Goal: Task Accomplishment & Management: Manage account settings

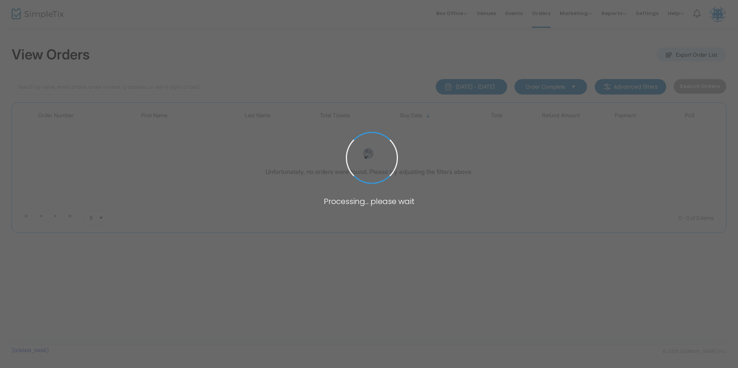
type input "thau"
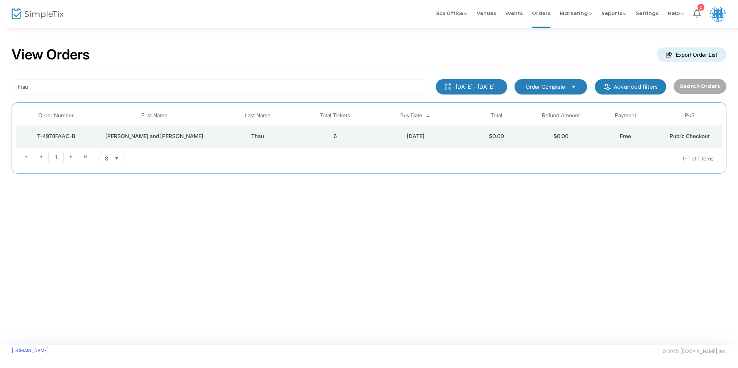
click at [193, 135] on div "Sandy and Rick" at bounding box center [154, 136] width 112 height 8
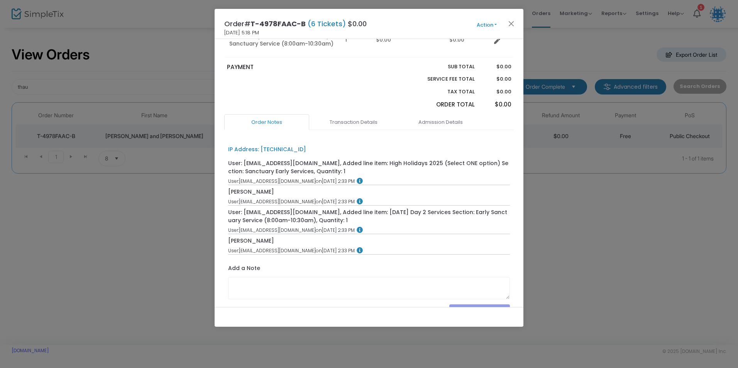
scroll to position [232, 0]
click at [437, 114] on link "Admission Details" at bounding box center [440, 122] width 85 height 16
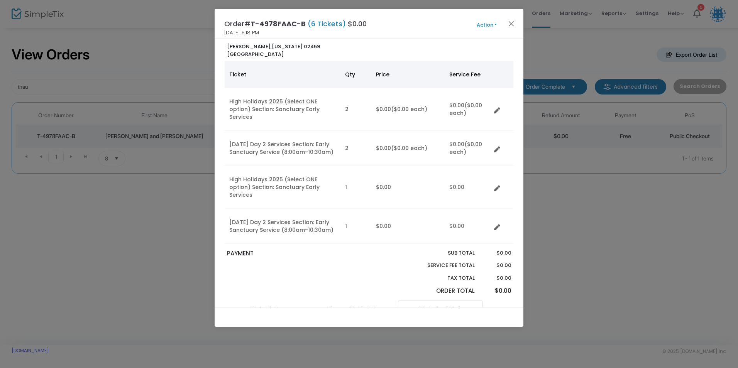
scroll to position [0, 0]
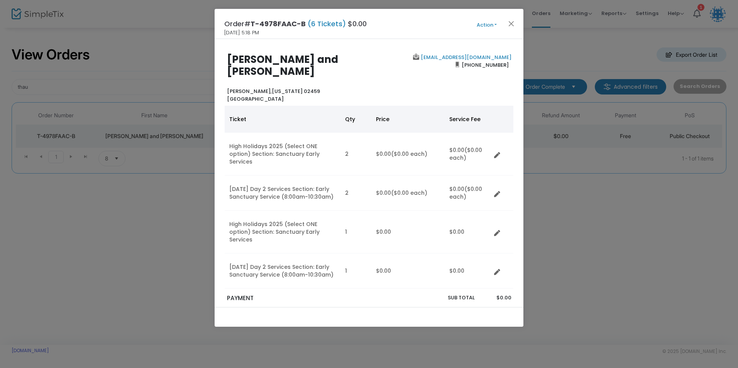
click at [485, 24] on button "Action" at bounding box center [486, 25] width 46 height 8
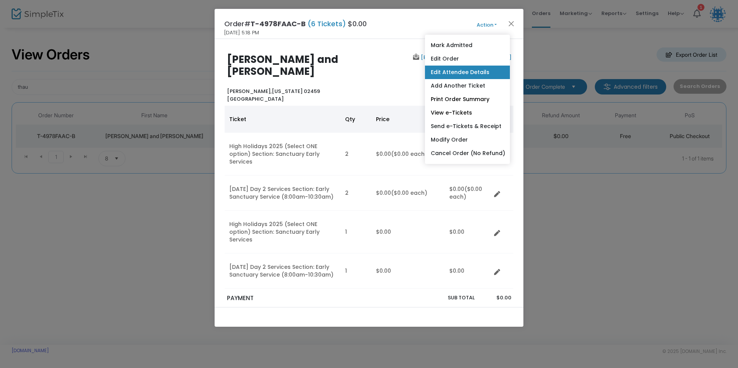
click at [457, 74] on link "Edit Attendee Details" at bounding box center [467, 73] width 85 height 14
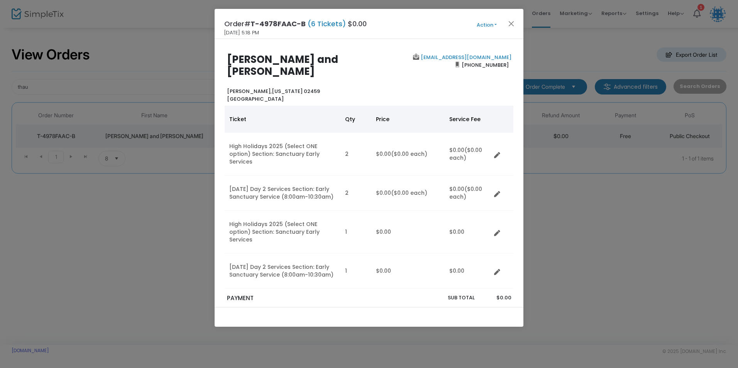
click at [504, 21] on button "Action" at bounding box center [486, 25] width 46 height 8
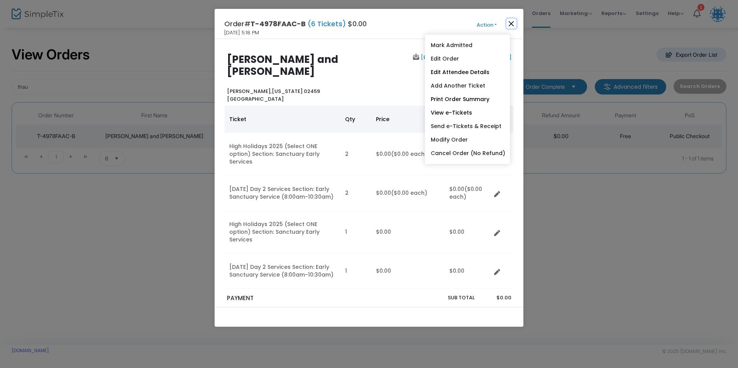
click at [506, 21] on button "Close" at bounding box center [511, 24] width 10 height 10
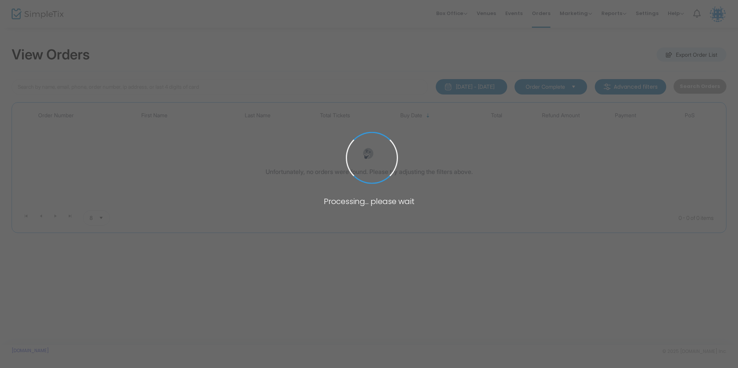
type input "thau"
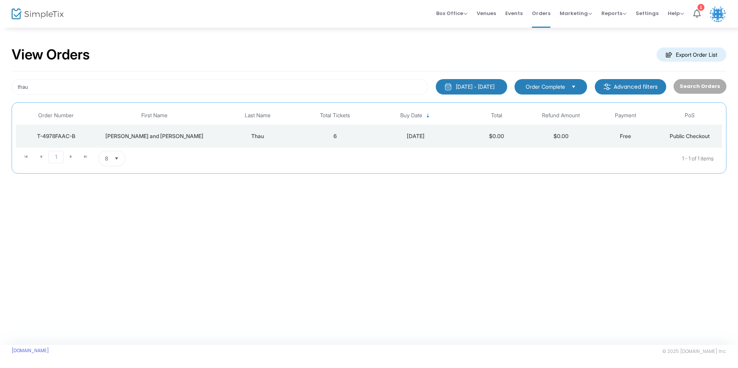
click at [222, 134] on div "Thau" at bounding box center [258, 136] width 86 height 8
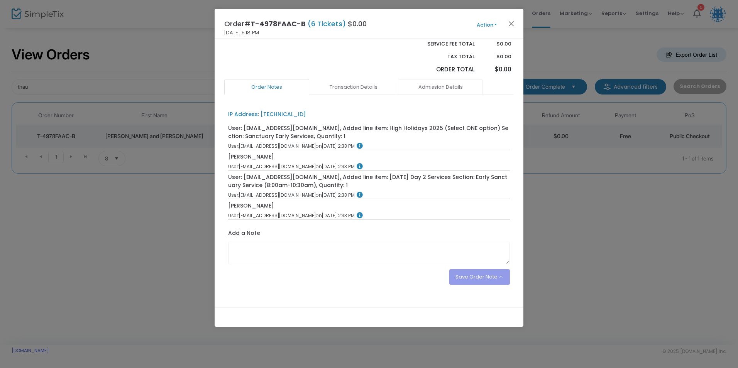
click at [429, 79] on link "Admission Details" at bounding box center [440, 87] width 85 height 16
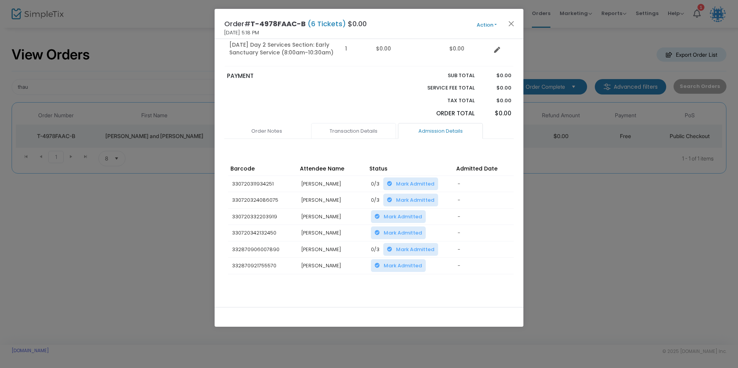
click at [351, 123] on link "Transaction Details" at bounding box center [353, 131] width 85 height 16
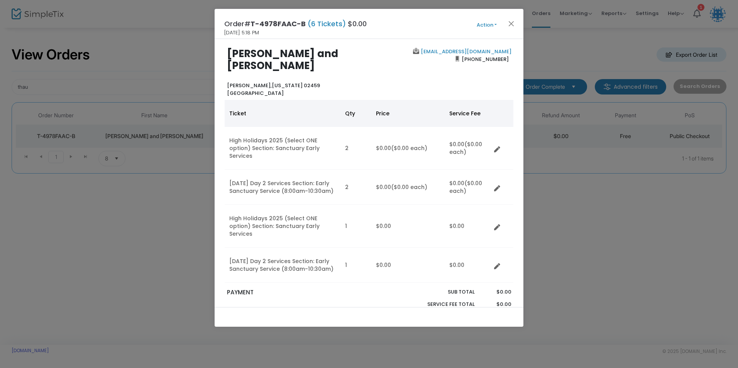
scroll to position [0, 0]
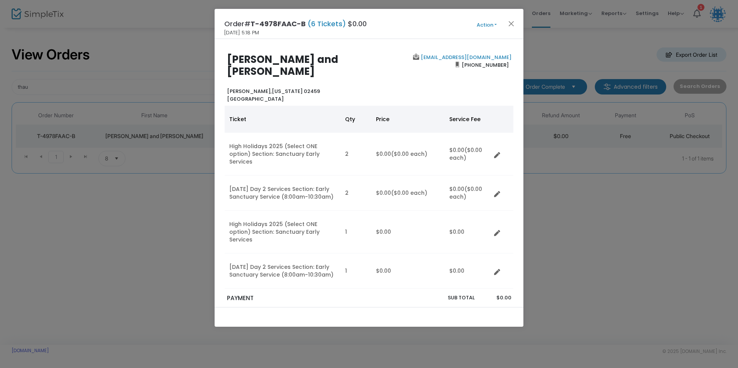
click at [480, 22] on button "Action" at bounding box center [486, 25] width 46 height 8
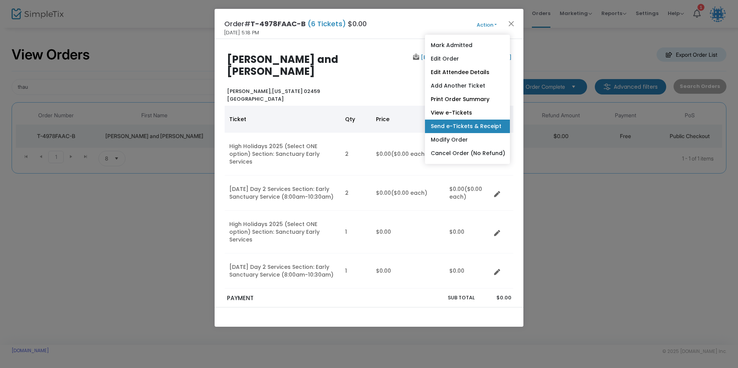
click at [460, 126] on link "Send e-Tickets & Receipt" at bounding box center [467, 127] width 85 height 14
type input "[EMAIL_ADDRESS][DOMAIN_NAME]"
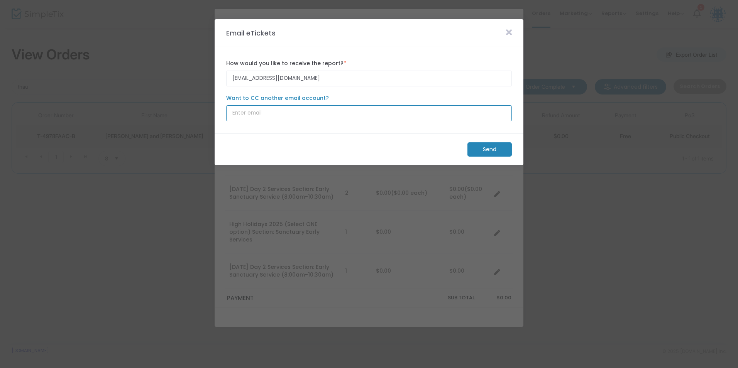
click at [292, 114] on input "Want to CC another email account?" at bounding box center [369, 113] width 286 height 16
click at [484, 150] on m-button "Send" at bounding box center [489, 149] width 44 height 14
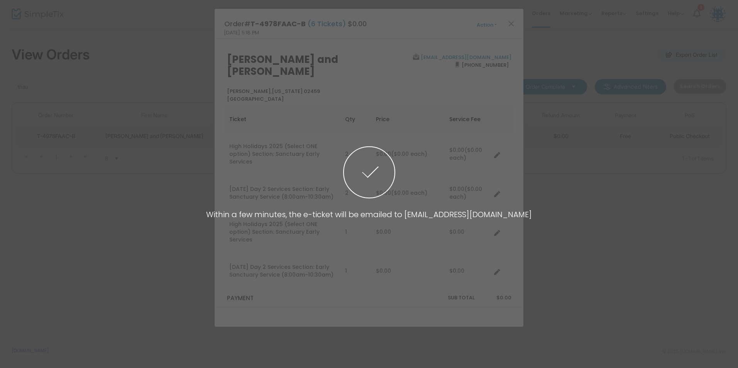
click at [502, 17] on span at bounding box center [369, 184] width 738 height 368
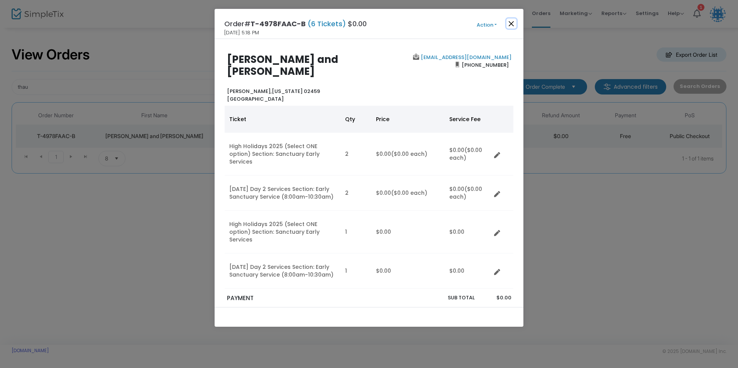
click at [508, 27] on button "Close" at bounding box center [511, 24] width 10 height 10
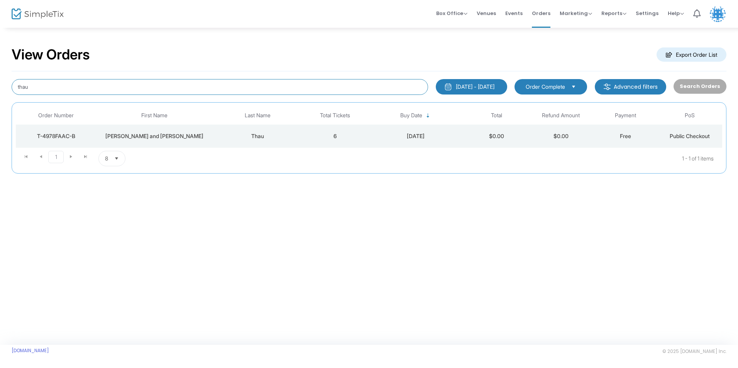
click at [93, 84] on input "thau" at bounding box center [220, 87] width 416 height 16
type input "t"
click at [62, 83] on input "day" at bounding box center [220, 87] width 416 height 16
type input "d"
type input "day"
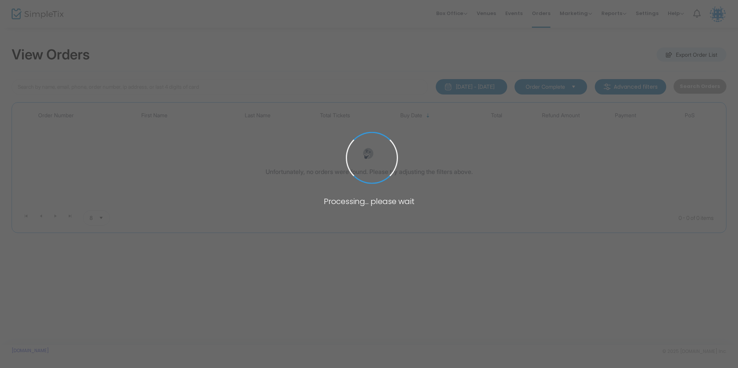
type input "day"
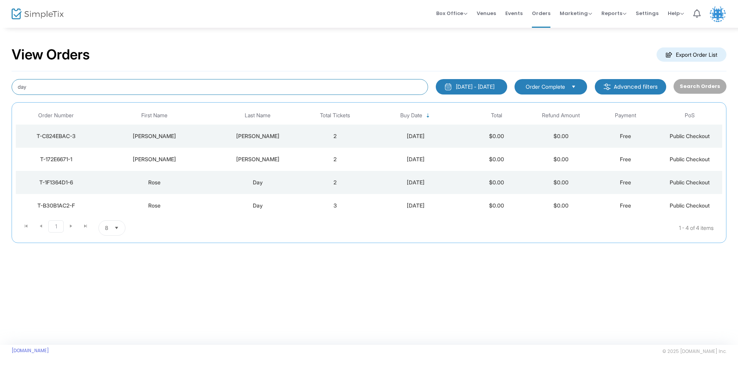
click at [80, 86] on input "day" at bounding box center [220, 87] width 416 height 16
click at [205, 207] on div "Rose" at bounding box center [154, 206] width 112 height 8
click at [221, 206] on div "Day" at bounding box center [258, 206] width 86 height 8
click at [293, 181] on div "Day" at bounding box center [258, 183] width 86 height 8
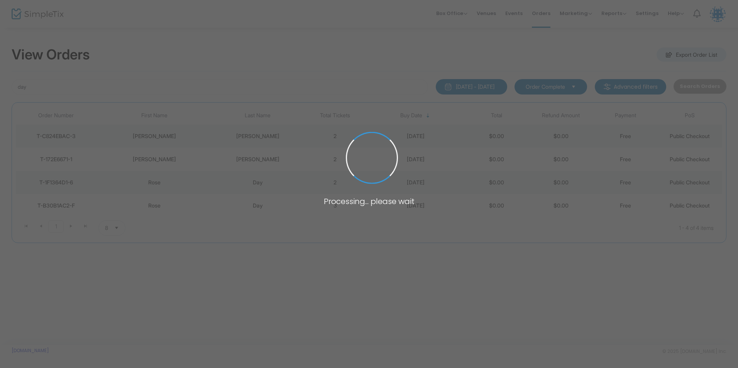
click at [294, 185] on span at bounding box center [369, 184] width 738 height 368
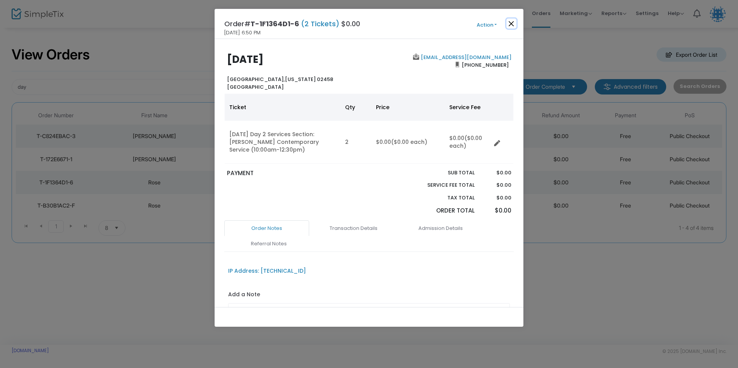
click at [509, 23] on button "Close" at bounding box center [511, 24] width 10 height 10
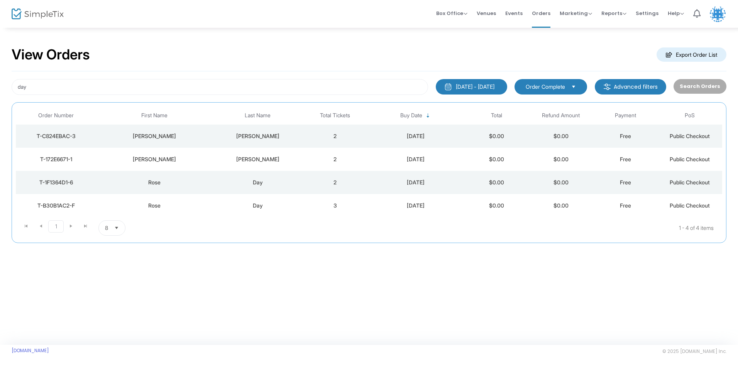
click at [283, 209] on div "Day" at bounding box center [258, 206] width 86 height 8
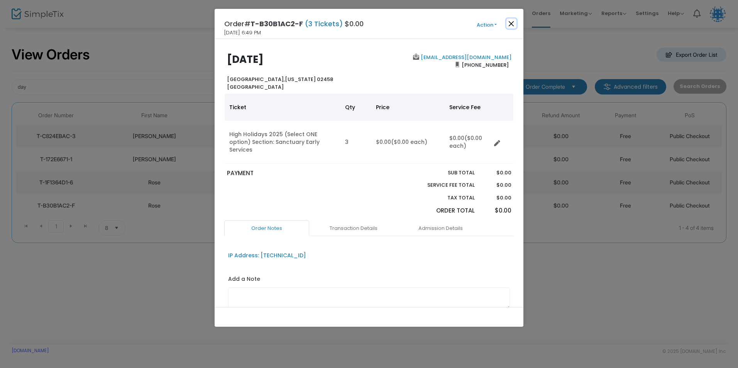
click at [508, 24] on button "Close" at bounding box center [511, 24] width 10 height 10
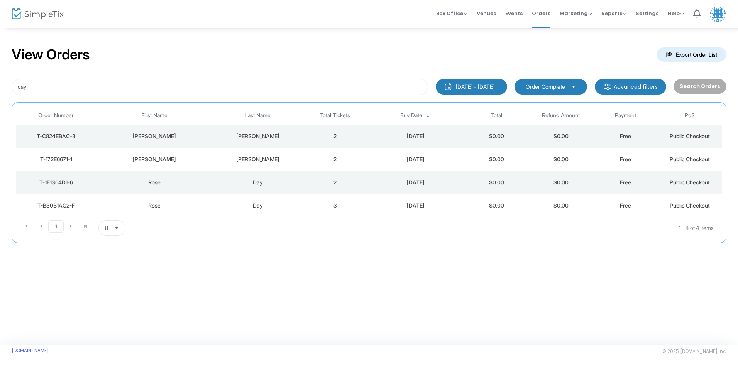
click at [251, 181] on div "Day" at bounding box center [258, 183] width 86 height 8
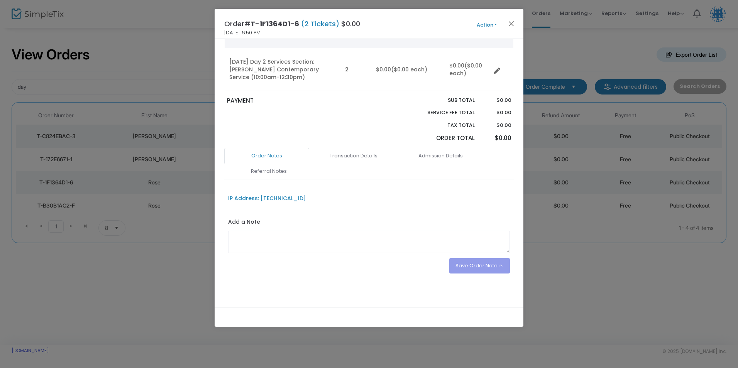
scroll to position [73, 0]
click at [344, 157] on link "Transaction Details" at bounding box center [353, 155] width 85 height 16
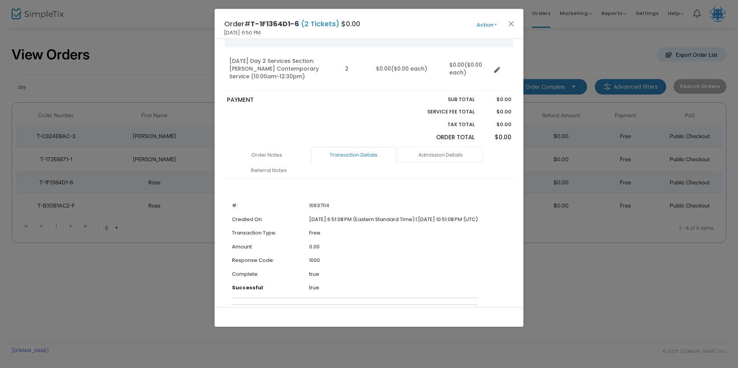
click at [433, 151] on link "Admission Details" at bounding box center [440, 155] width 85 height 16
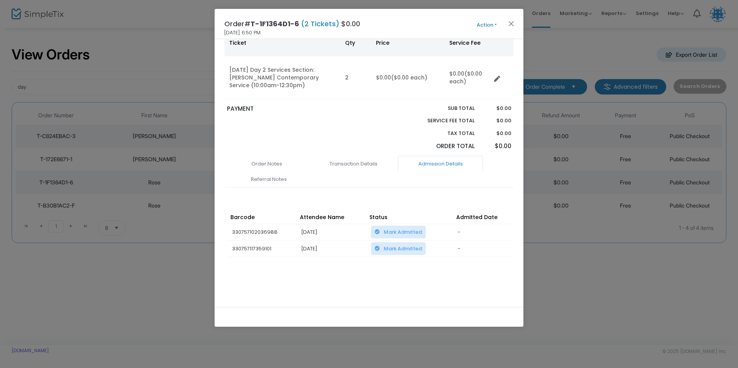
scroll to position [59, 0]
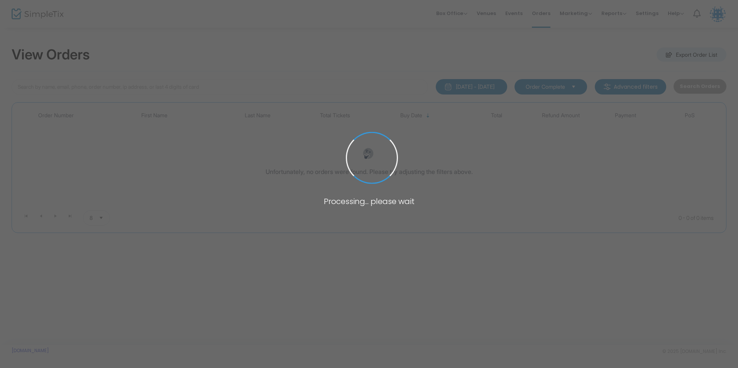
type input "day"
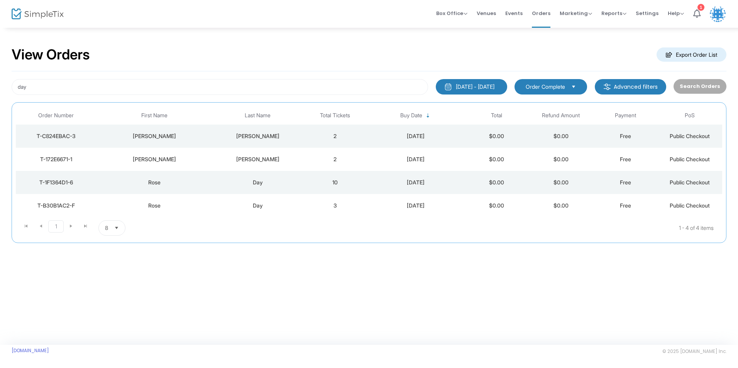
click at [218, 184] on div "Day" at bounding box center [258, 183] width 86 height 8
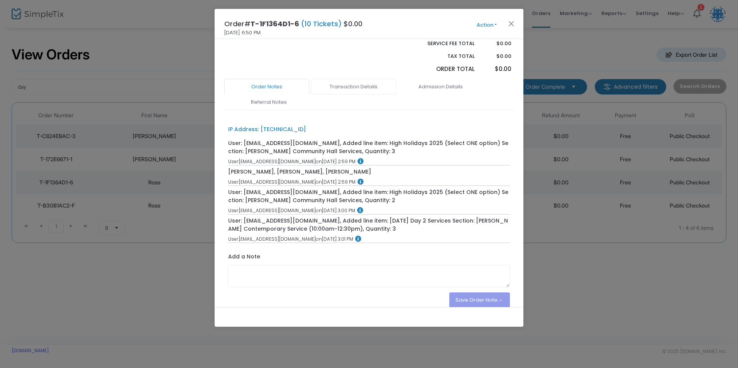
click at [354, 87] on link "Transaction Details" at bounding box center [353, 87] width 85 height 16
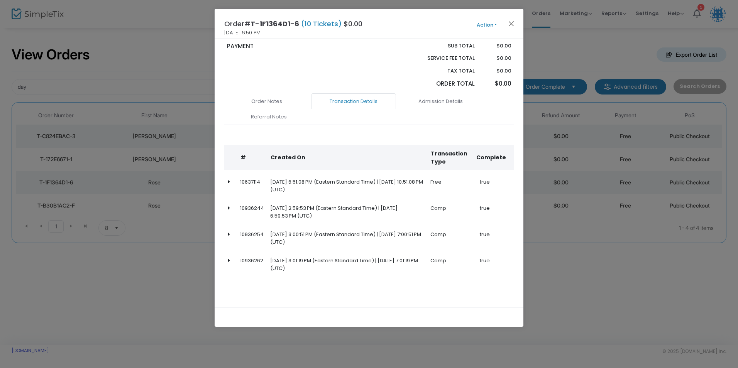
scroll to position [255, 0]
click at [434, 96] on link "Admission Details" at bounding box center [440, 101] width 85 height 16
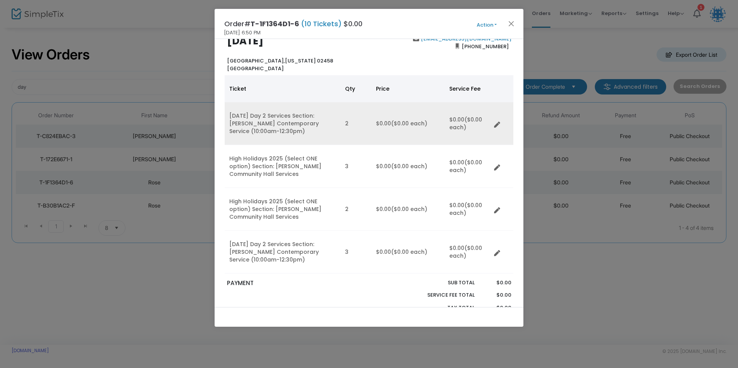
scroll to position [0, 0]
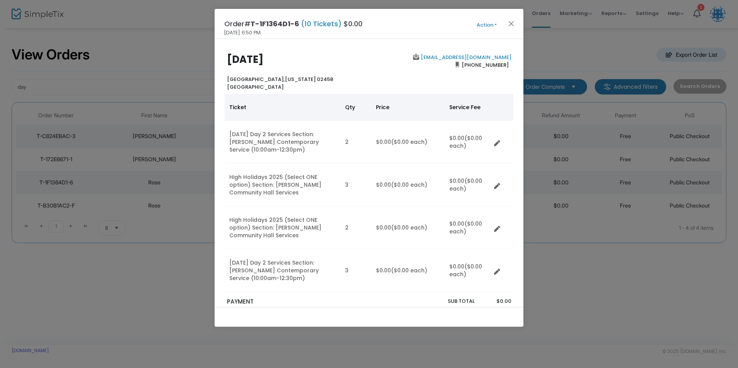
click at [485, 27] on button "Action" at bounding box center [486, 25] width 46 height 8
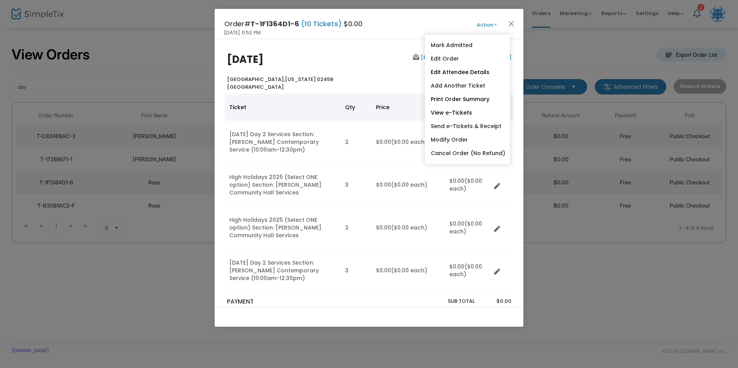
click at [459, 22] on div "Order# T-1F1364D1-6 (10 Tickets) $0.00 8/20/2025 6:50 PM Action Mark Admitted E…" at bounding box center [369, 24] width 309 height 30
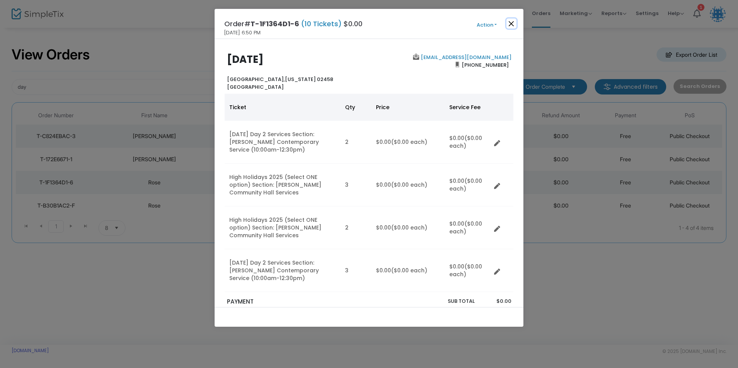
click at [515, 22] on button "Close" at bounding box center [511, 24] width 10 height 10
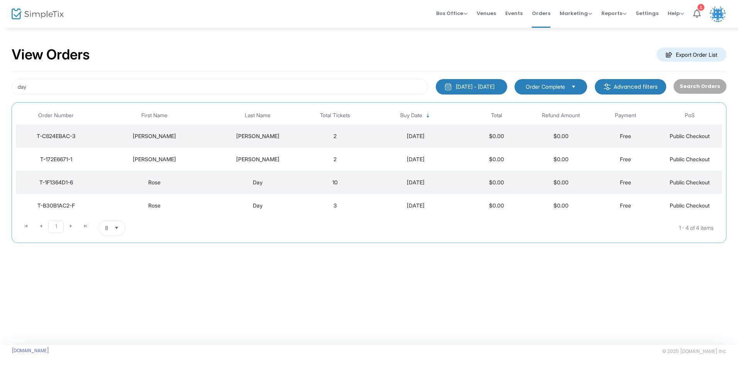
click at [273, 208] on div "Day" at bounding box center [258, 206] width 86 height 8
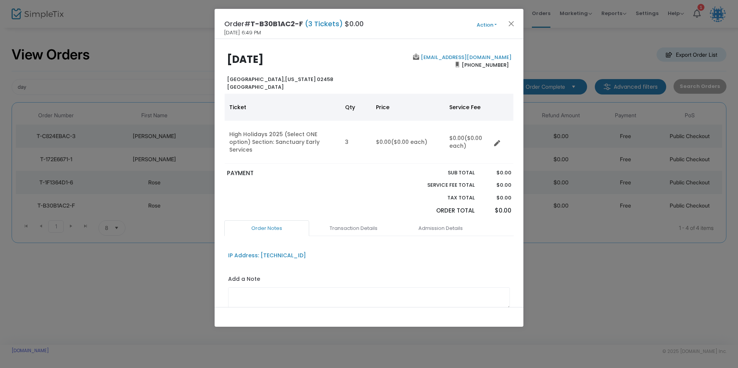
click at [490, 27] on button "Action" at bounding box center [486, 25] width 46 height 8
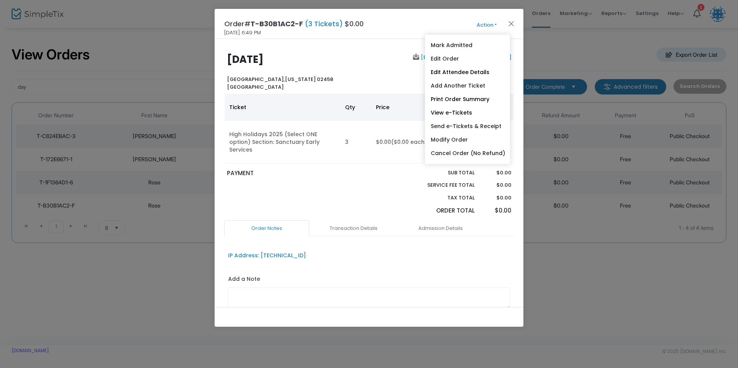
click at [456, 23] on div "Order# T-B30B1AC2-F (3 Tickets) $0.00 8/20/2025 6:49 PM Action Mark Admitted Ed…" at bounding box center [369, 24] width 309 height 30
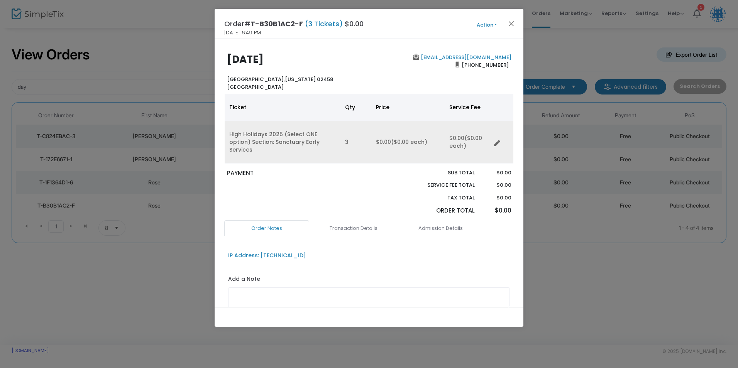
click at [495, 143] on td "Data table" at bounding box center [502, 142] width 22 height 43
click at [496, 140] on icon "Data table" at bounding box center [497, 143] width 6 height 6
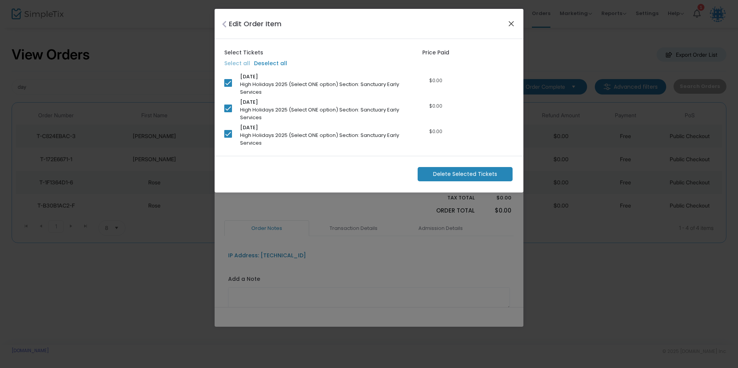
click at [510, 19] on button "Close" at bounding box center [511, 24] width 10 height 10
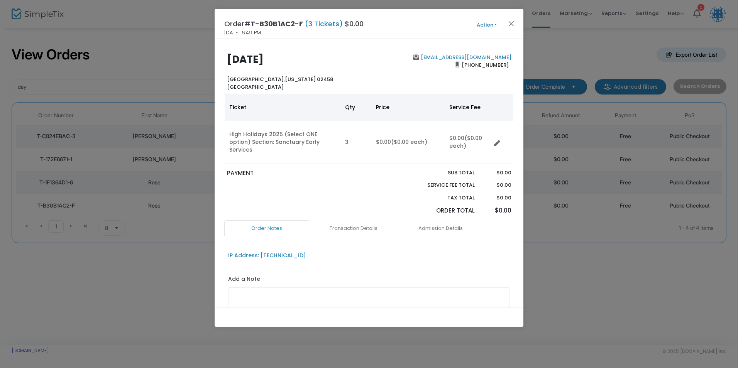
click at [484, 19] on div "Order# T-B30B1AC2-F (3 Tickets) $0.00 8/20/2025 6:49 PM Action Mark Admitted Ed…" at bounding box center [369, 24] width 309 height 30
click at [483, 22] on button "Action" at bounding box center [486, 25] width 46 height 8
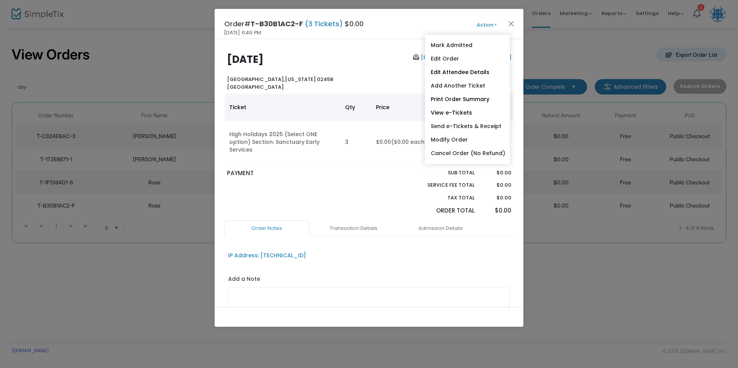
click at [464, 22] on button "Action" at bounding box center [486, 25] width 46 height 8
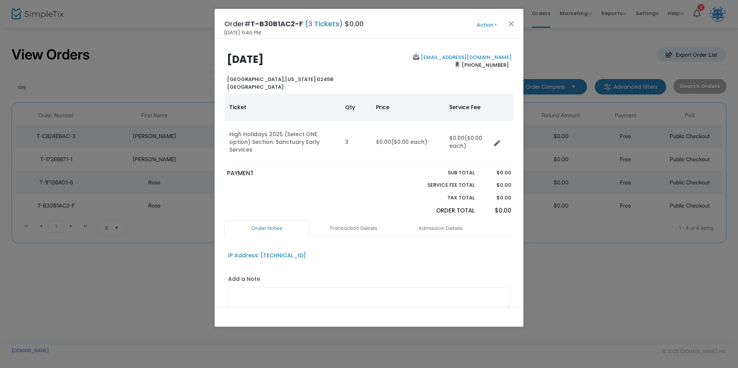
click at [489, 26] on button "Action" at bounding box center [486, 25] width 46 height 8
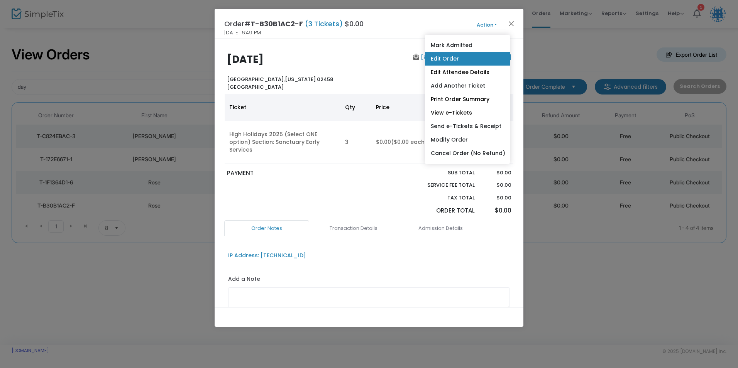
click at [458, 59] on link "Edit Order" at bounding box center [467, 59] width 85 height 14
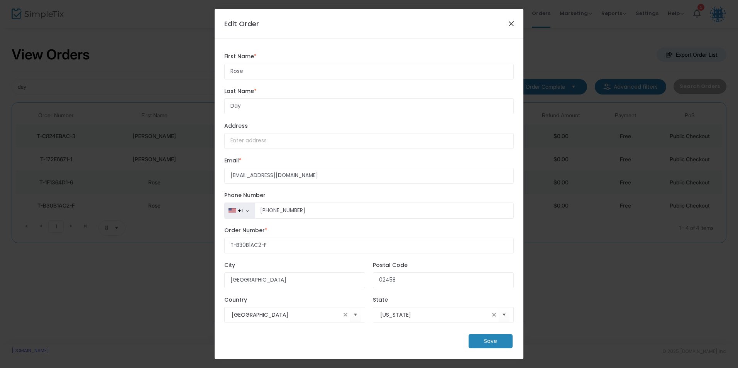
click at [510, 23] on button "Close" at bounding box center [511, 24] width 10 height 10
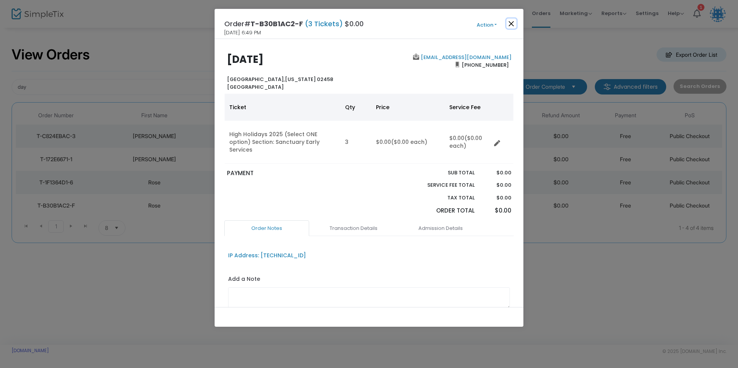
click at [510, 20] on button "Close" at bounding box center [511, 24] width 10 height 10
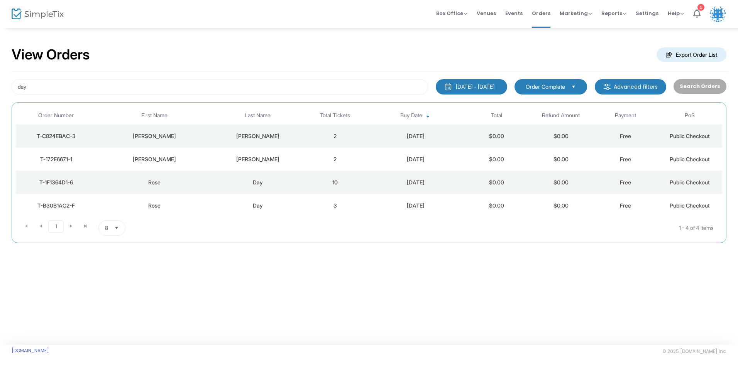
click at [272, 207] on div "Day" at bounding box center [258, 206] width 86 height 8
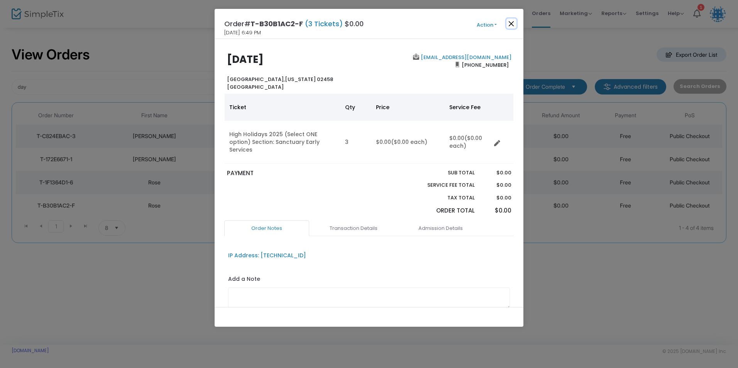
click at [512, 22] on button "Close" at bounding box center [511, 24] width 10 height 10
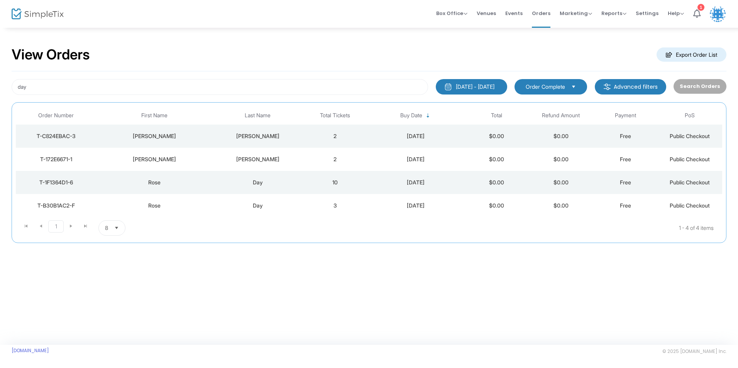
click at [297, 184] on div "Day" at bounding box center [258, 183] width 86 height 8
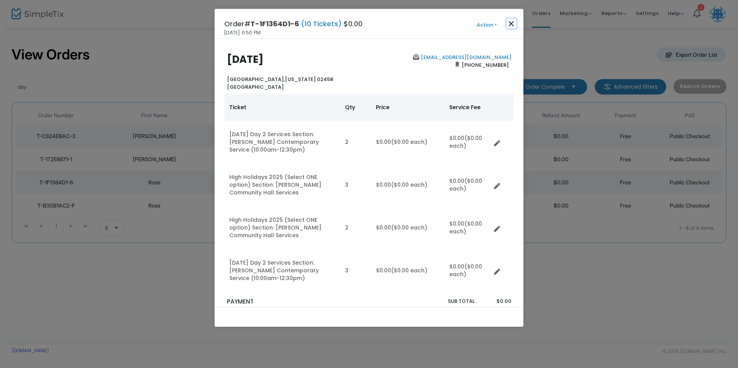
click at [510, 26] on button "Close" at bounding box center [511, 24] width 10 height 10
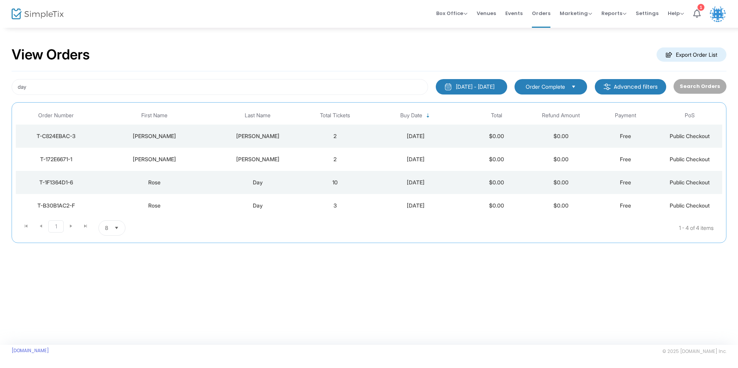
click at [308, 210] on td "3" at bounding box center [335, 205] width 64 height 23
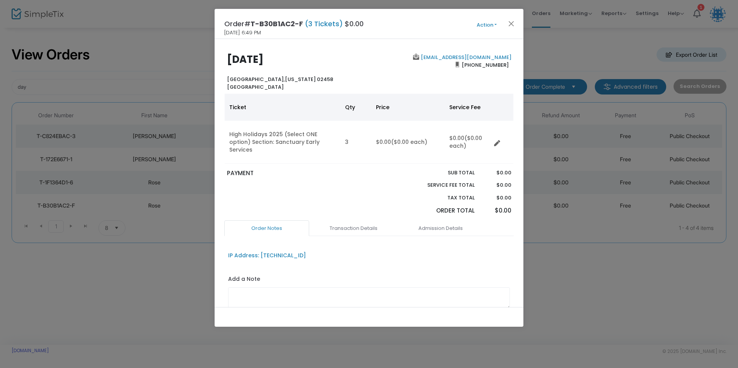
click at [482, 27] on button "Action" at bounding box center [486, 25] width 46 height 8
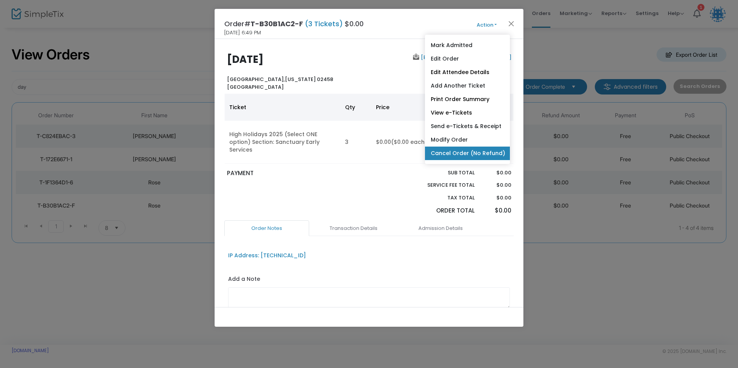
click at [473, 158] on link "Cancel Order (No Refund)" at bounding box center [467, 154] width 85 height 14
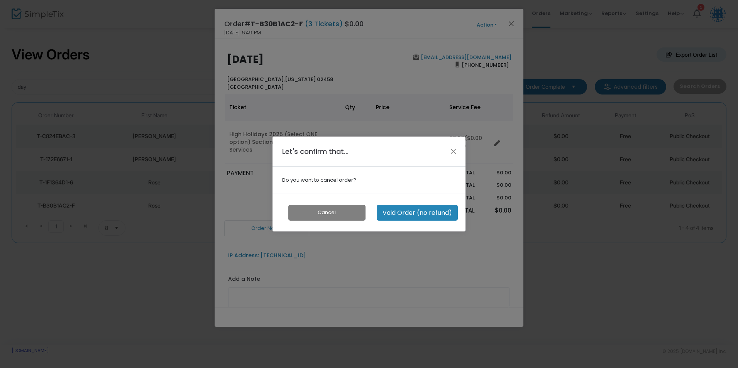
click at [413, 214] on button "Void Order (no refund)" at bounding box center [417, 213] width 81 height 16
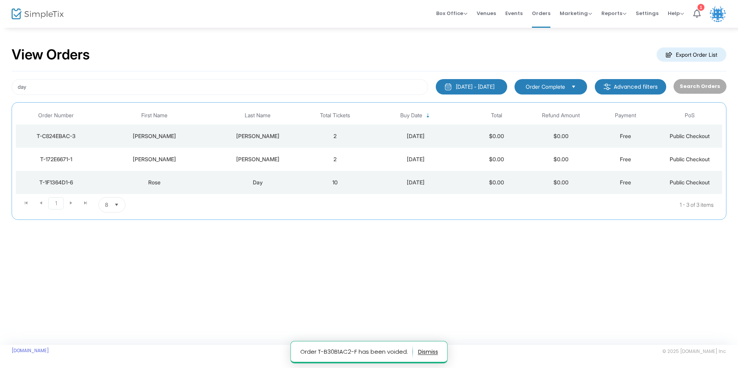
click at [248, 186] on td "Day" at bounding box center [258, 182] width 90 height 23
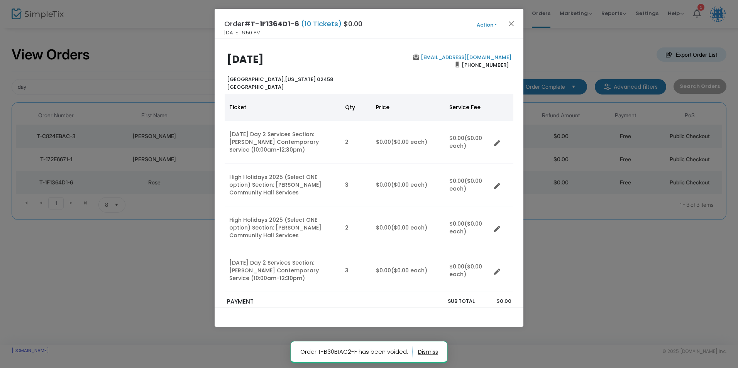
click at [484, 24] on button "Action" at bounding box center [486, 25] width 46 height 8
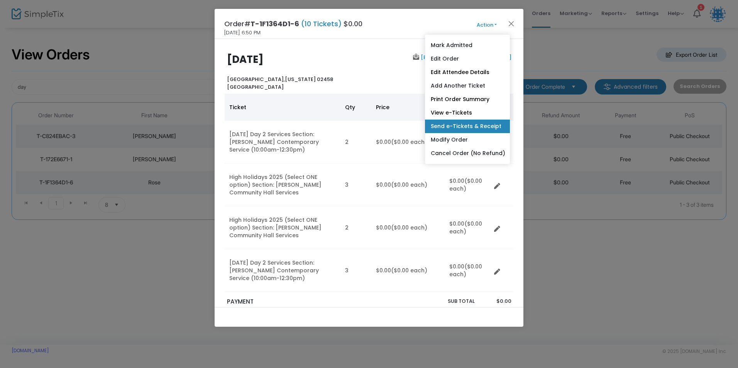
click at [462, 127] on link "Send e-Tickets & Receipt" at bounding box center [467, 127] width 85 height 14
type input "[EMAIL_ADDRESS][DOMAIN_NAME]"
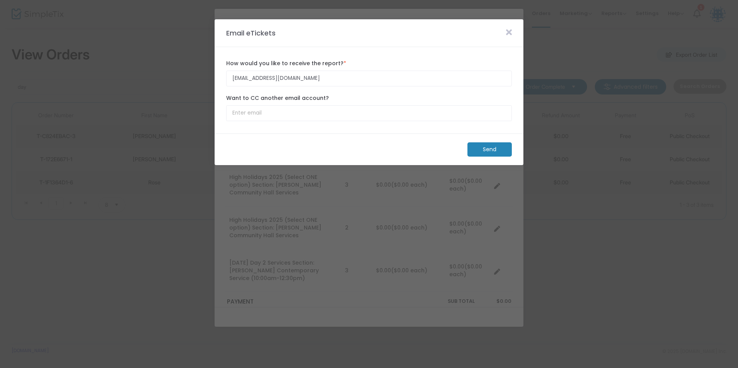
click at [484, 147] on m-button "Send" at bounding box center [489, 149] width 44 height 14
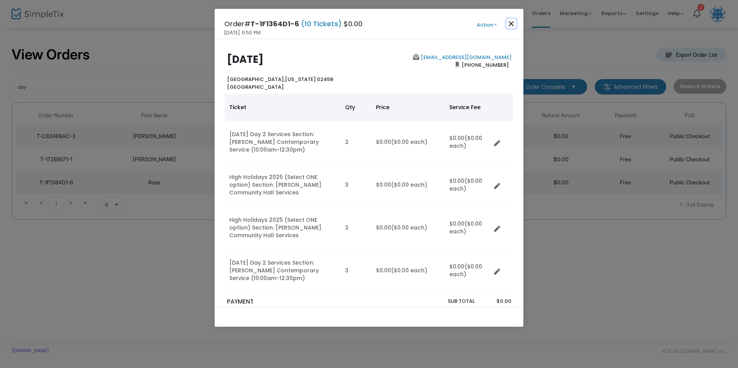
click at [507, 21] on button "Close" at bounding box center [511, 24] width 10 height 10
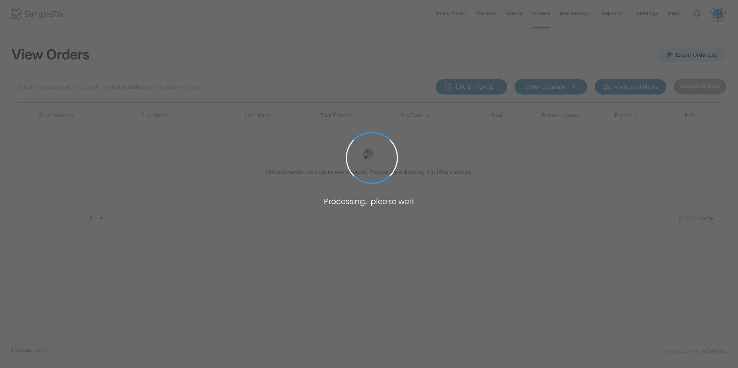
type input "day"
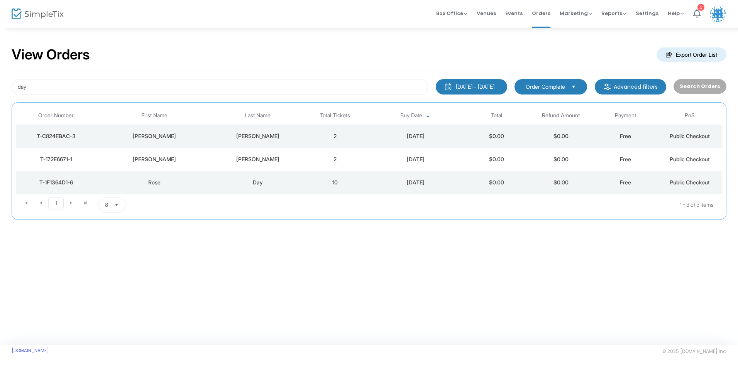
click at [222, 183] on div "Day" at bounding box center [258, 183] width 86 height 8
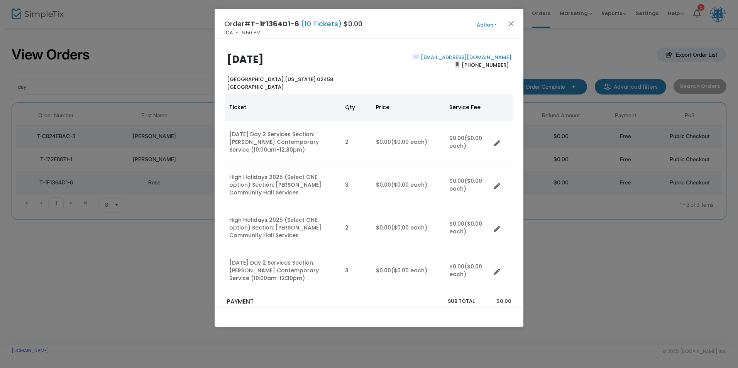
click at [486, 26] on button "Action" at bounding box center [486, 25] width 46 height 8
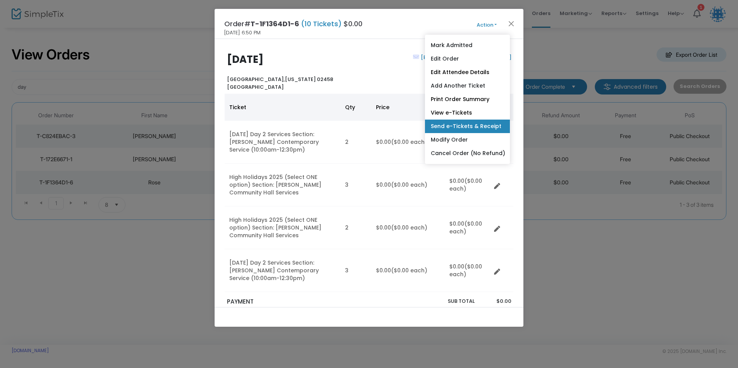
click at [444, 127] on link "Send e-Tickets & Receipt" at bounding box center [467, 127] width 85 height 14
type input "[EMAIL_ADDRESS][DOMAIN_NAME]"
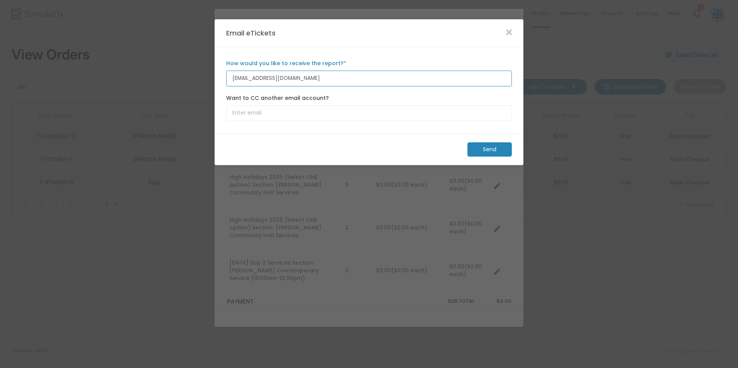
drag, startPoint x: 300, startPoint y: 78, endPoint x: 215, endPoint y: 78, distance: 84.9
click at [215, 78] on m-panel-content "[EMAIL_ADDRESS][DOMAIN_NAME] How would you like to receive the report? * Email …" at bounding box center [369, 90] width 309 height 86
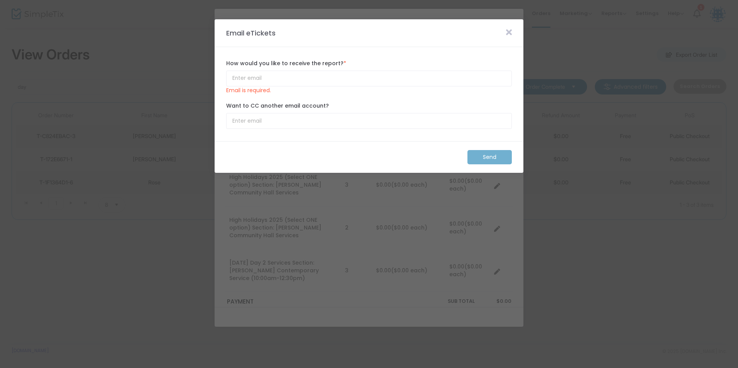
click at [279, 91] on form "How would you like to receive the report? * Email is required. Want to CC anoth…" at bounding box center [369, 94] width 286 height 77
click at [242, 77] on input "How would you like to receive the report? *" at bounding box center [369, 79] width 286 height 16
paste input "[PERSON_NAME] <[PERSON_NAME][EMAIL_ADDRESS][PERSON_NAME][DOMAIN_NAME]>"
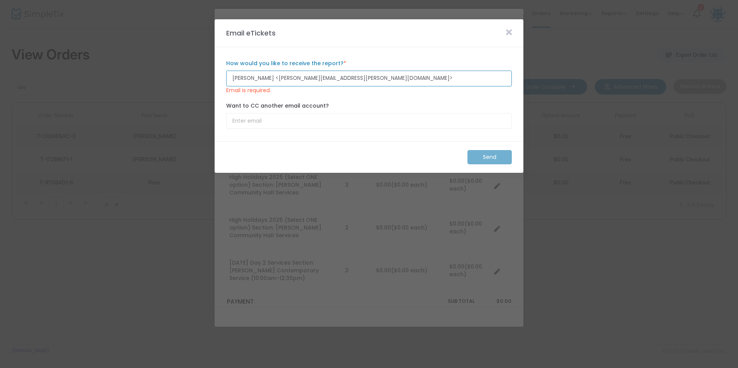
drag, startPoint x: 282, startPoint y: 77, endPoint x: 219, endPoint y: 78, distance: 63.7
click at [219, 78] on m-panel-content "[PERSON_NAME] <[PERSON_NAME][EMAIL_ADDRESS][PERSON_NAME][DOMAIN_NAME]> How woul…" at bounding box center [369, 94] width 309 height 94
click at [324, 79] on input "[EMAIL_ADDRESS][PERSON_NAME][DOMAIN_NAME]>" at bounding box center [369, 79] width 286 height 16
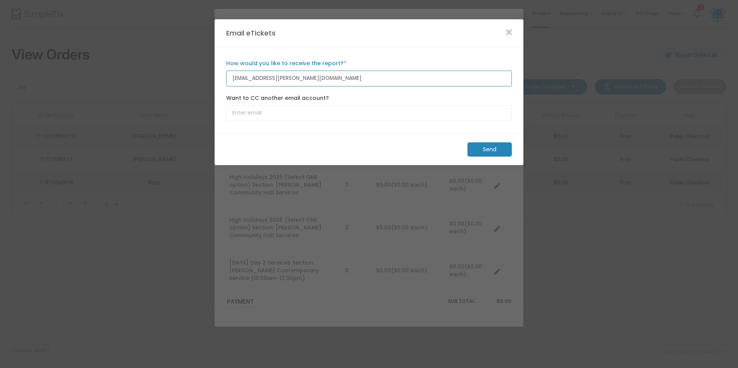
type input "[EMAIL_ADDRESS][PERSON_NAME][DOMAIN_NAME]"
click at [322, 93] on div "Want to CC another email account?" at bounding box center [368, 107] width 293 height 35
click at [481, 144] on m-button "Send" at bounding box center [489, 149] width 44 height 14
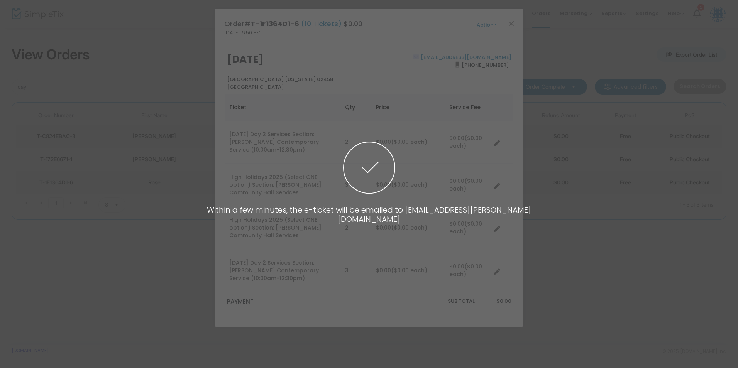
click at [513, 21] on span at bounding box center [369, 184] width 738 height 368
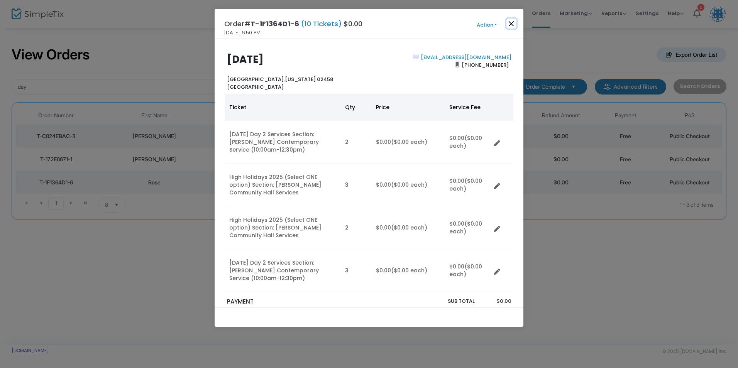
click at [512, 21] on button "Close" at bounding box center [511, 24] width 10 height 10
